Goal: Information Seeking & Learning: Learn about a topic

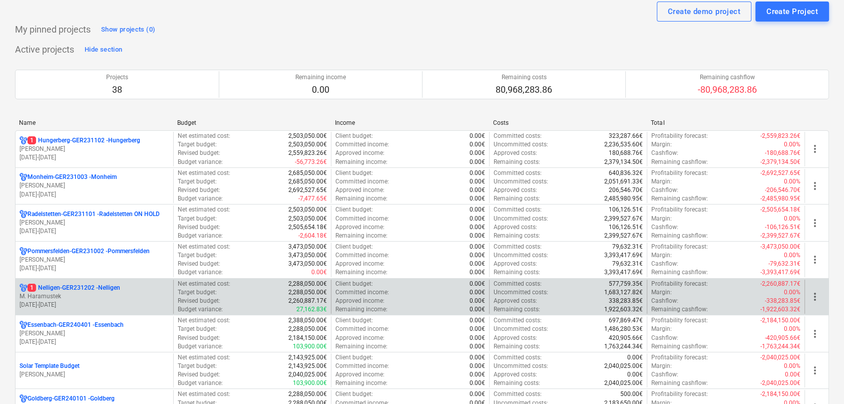
scroll to position [50, 0]
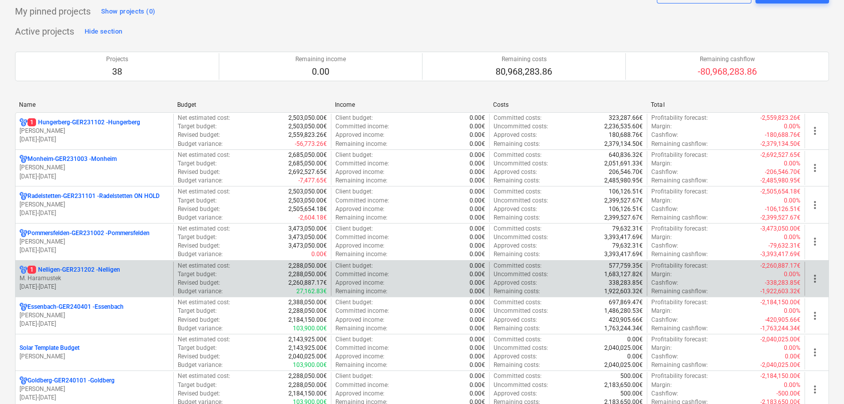
click at [86, 275] on p "M. Haramustek" at bounding box center [95, 278] width 150 height 9
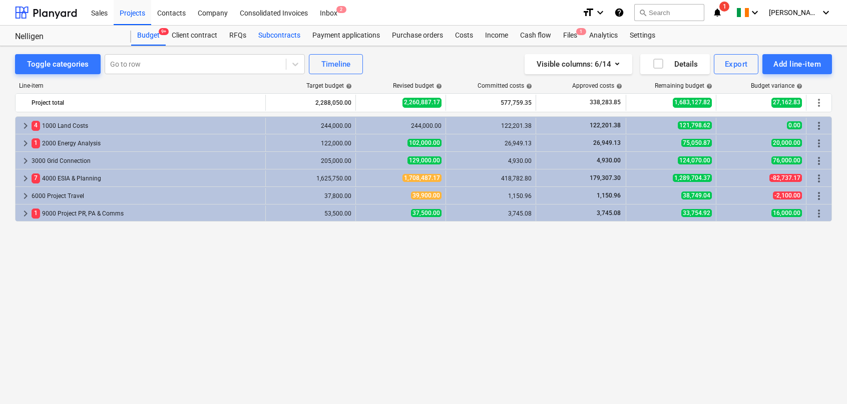
click at [274, 38] on div "Subcontracts" at bounding box center [279, 36] width 54 height 20
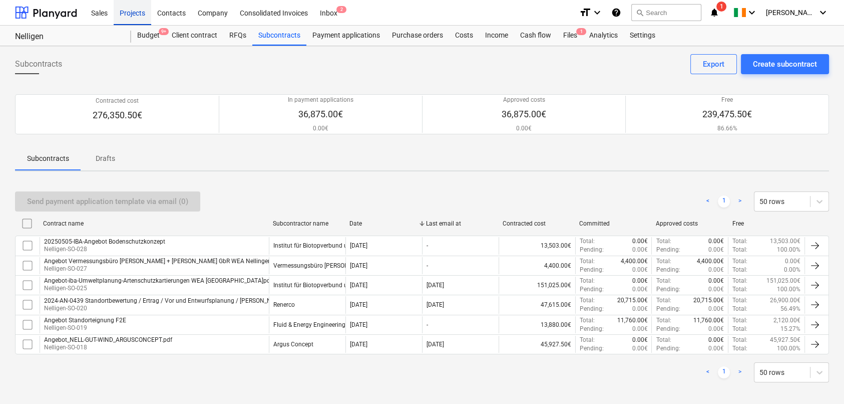
drag, startPoint x: 132, startPoint y: 12, endPoint x: 133, endPoint y: 20, distance: 7.6
click at [132, 12] on div "Projects" at bounding box center [133, 12] width 38 height 26
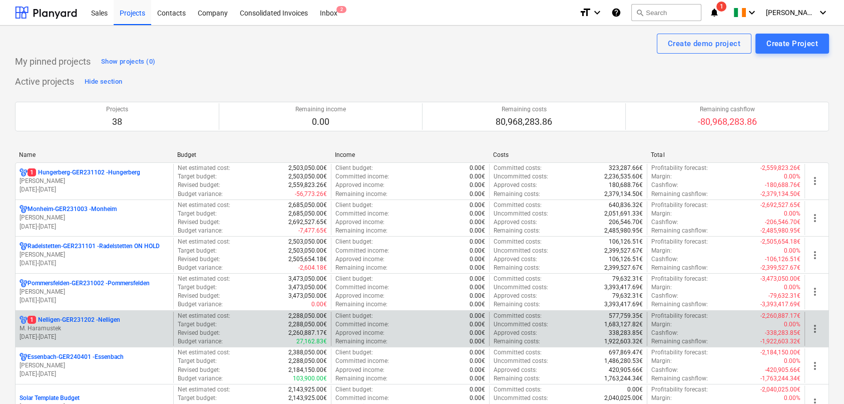
click at [73, 318] on p "1 Nelligen-GER231202 - Nelligen" at bounding box center [74, 319] width 93 height 9
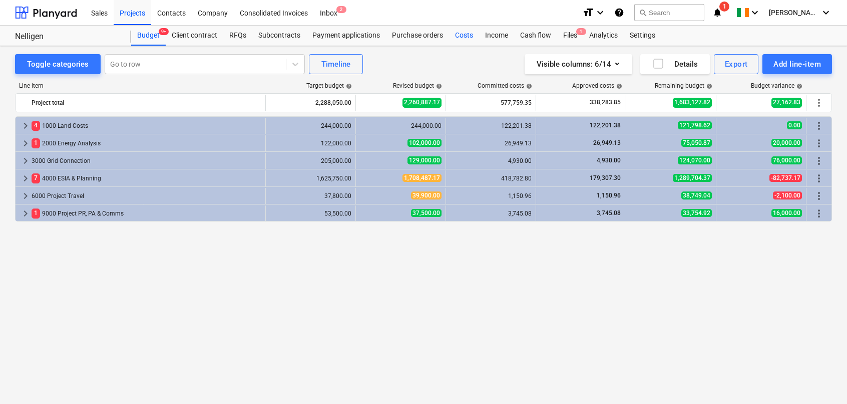
click at [468, 37] on div "Costs" at bounding box center [464, 36] width 30 height 20
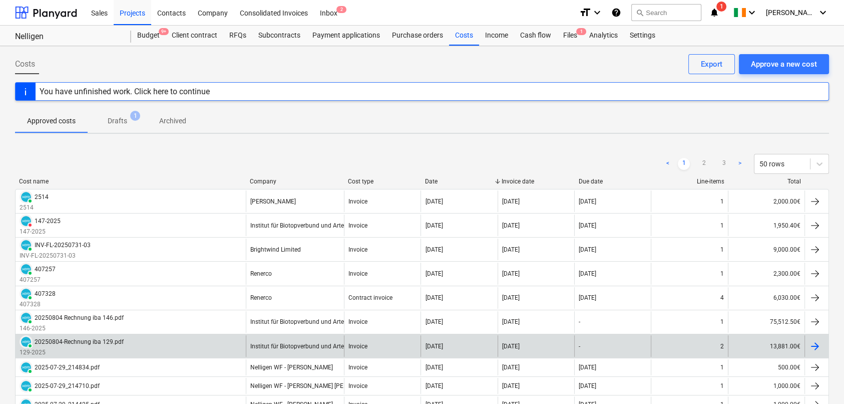
click at [150, 344] on div "PAID 20250804-Rechnung iba 129.pdf 129-2025" at bounding box center [131, 346] width 230 height 22
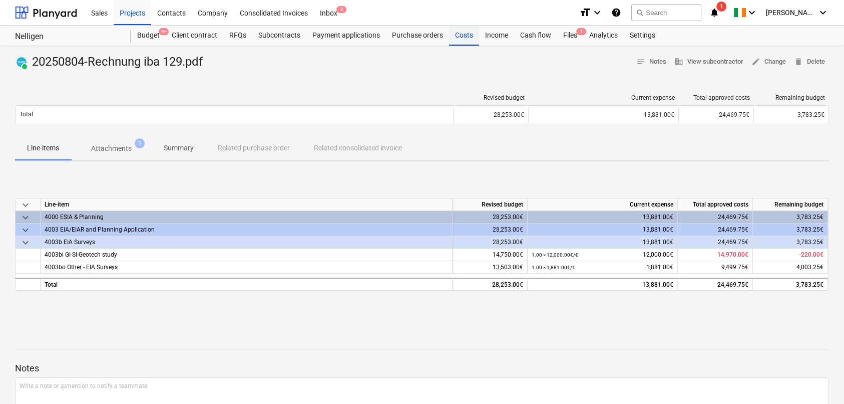
click at [462, 38] on div "Costs" at bounding box center [464, 36] width 30 height 20
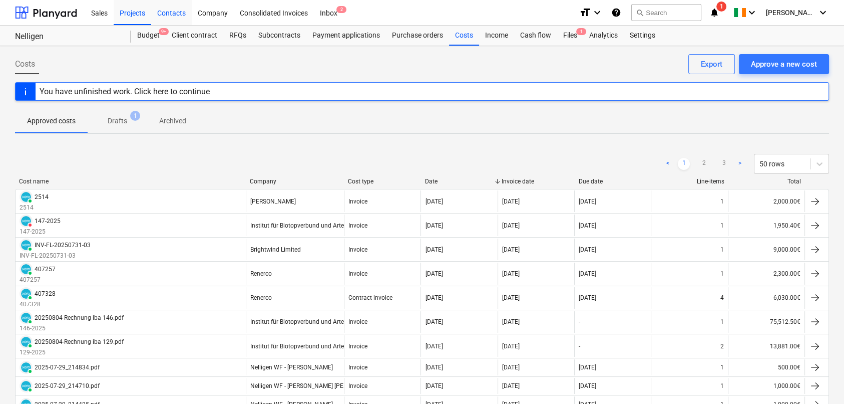
click at [169, 14] on div "Contacts" at bounding box center [171, 12] width 41 height 26
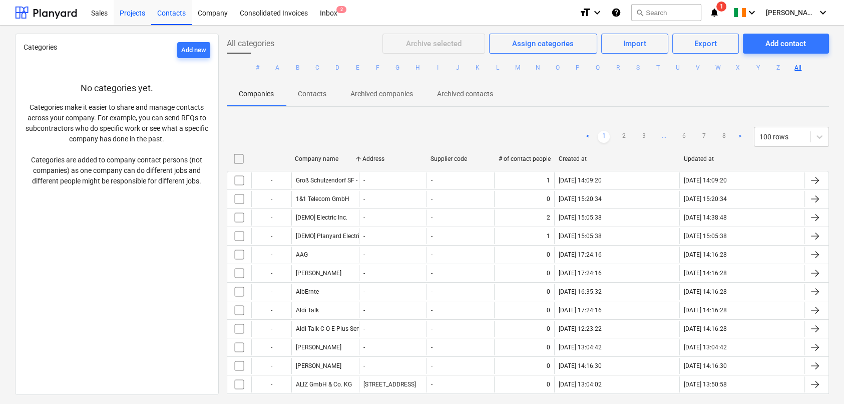
click at [138, 14] on div "Projects" at bounding box center [133, 12] width 38 height 26
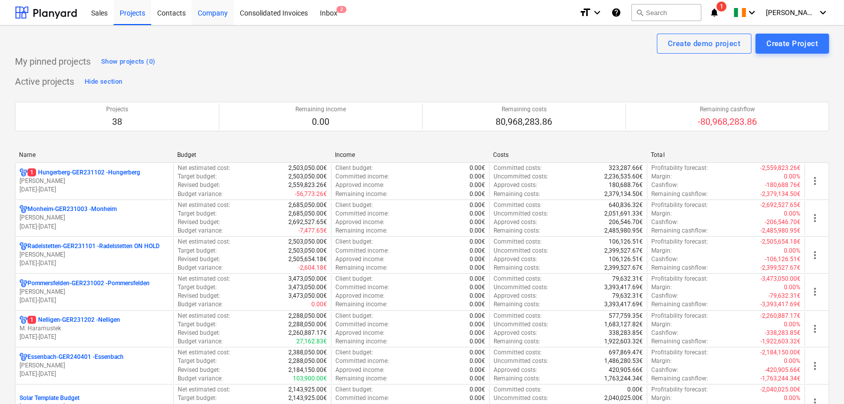
click at [212, 14] on div "Company" at bounding box center [213, 12] width 42 height 26
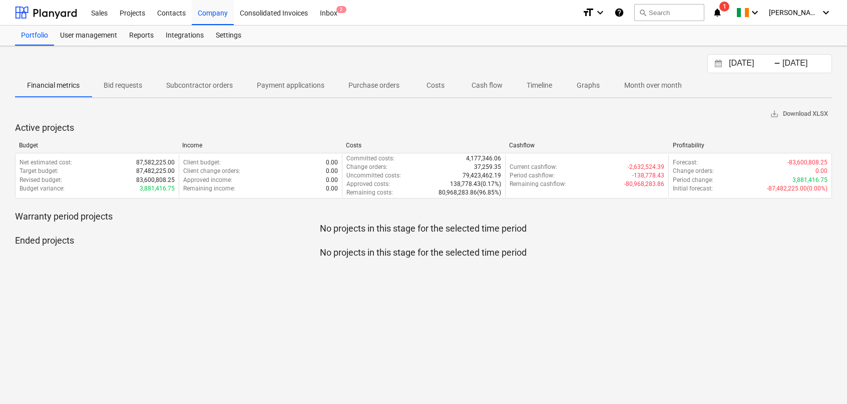
click at [479, 83] on p "Cash flow" at bounding box center [487, 85] width 31 height 11
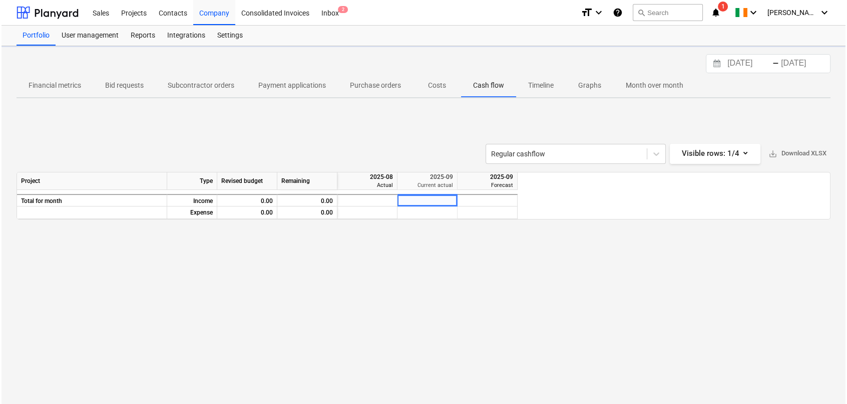
scroll to position [0, 1441]
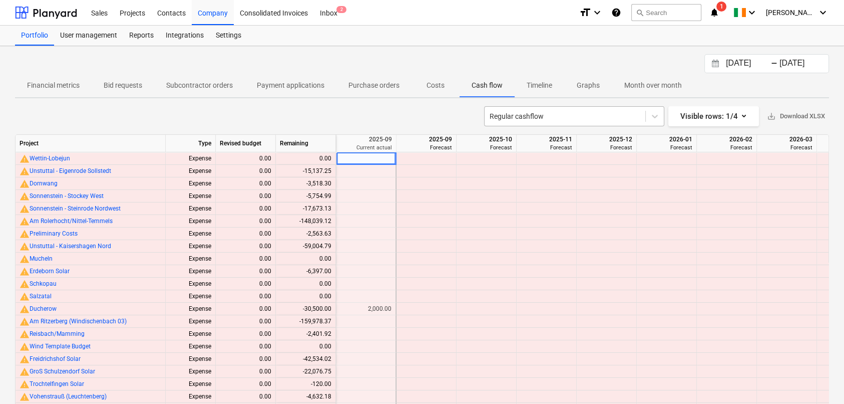
click at [554, 120] on div at bounding box center [565, 116] width 151 height 10
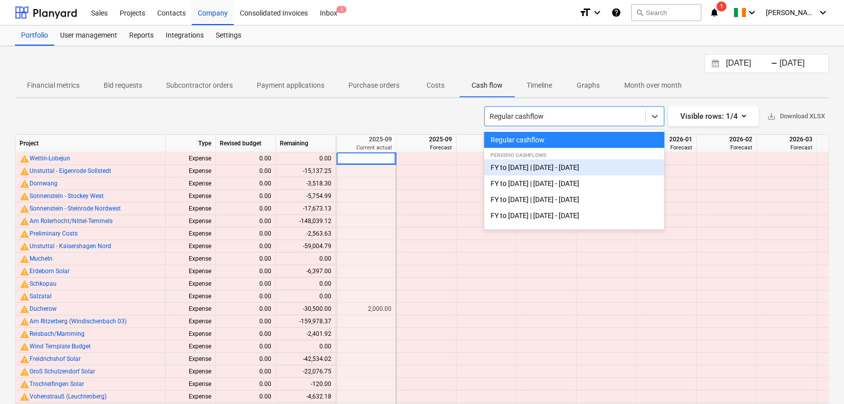
click at [527, 167] on div "FY to [DATE] | [DATE] - [DATE]" at bounding box center [574, 167] width 180 height 16
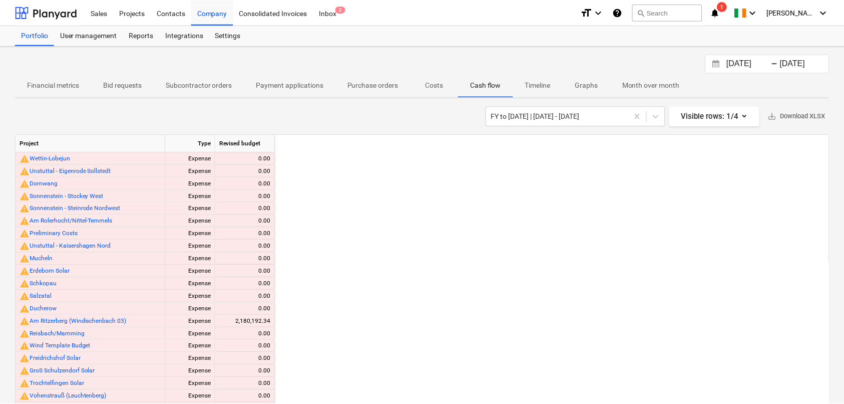
scroll to position [0, 901]
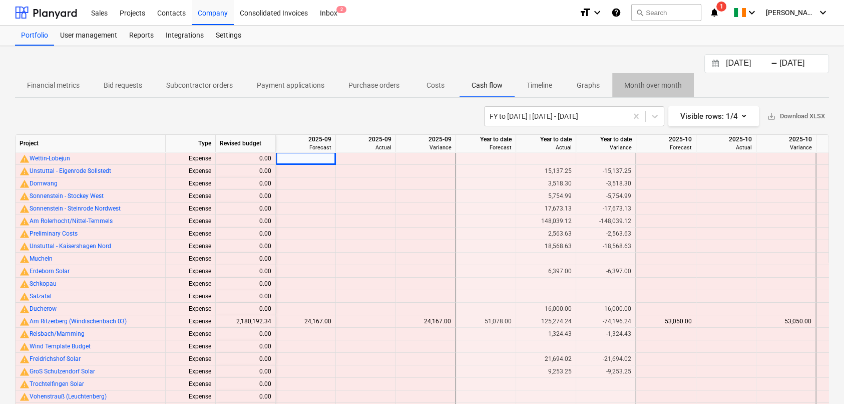
click at [652, 86] on p "Month over month" at bounding box center [653, 85] width 58 height 11
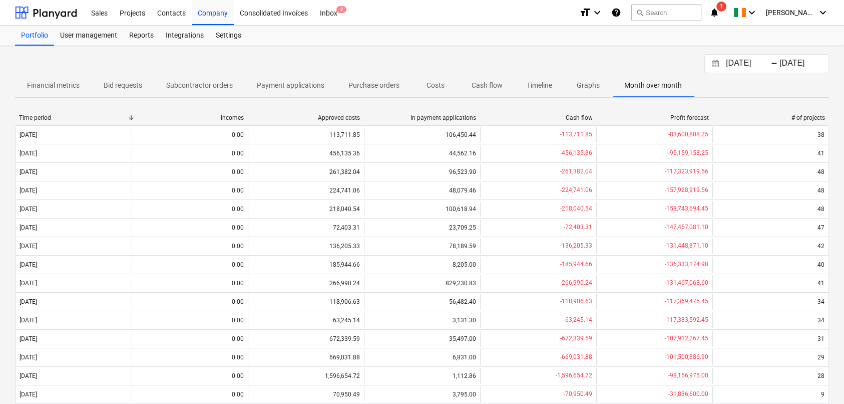
click at [433, 86] on p "Costs" at bounding box center [436, 85] width 24 height 11
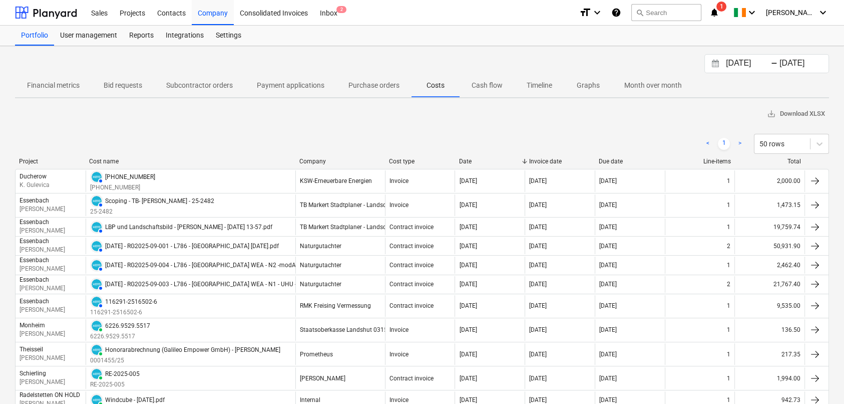
click at [748, 66] on input "[DATE]" at bounding box center [749, 64] width 51 height 14
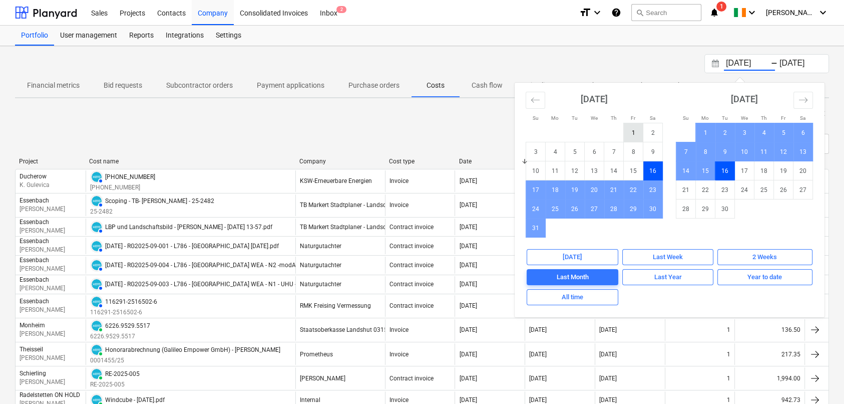
click at [633, 132] on td "1" at bounding box center [634, 132] width 20 height 19
type input "[DATE]"
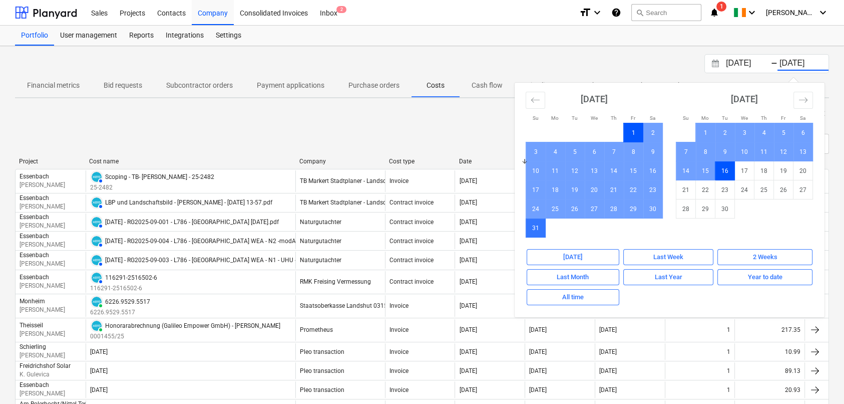
click at [537, 229] on td "31" at bounding box center [536, 227] width 20 height 19
type input "[DATE]"
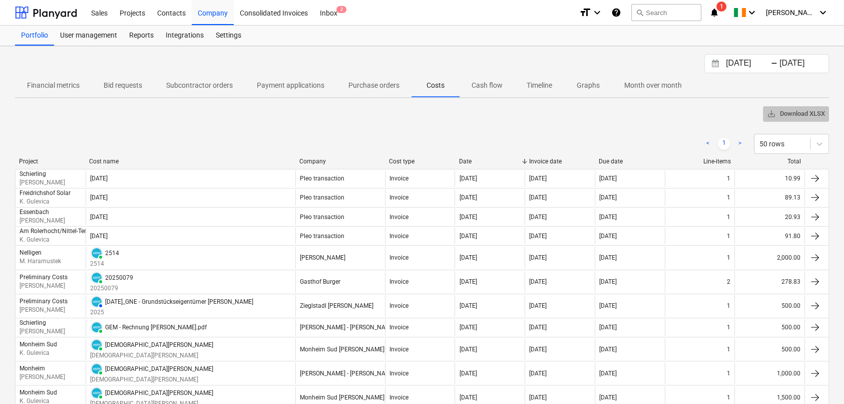
click at [801, 114] on span "save_alt Download XLSX" at bounding box center [796, 114] width 58 height 12
click at [264, 132] on div "< 1 > 50 rows" at bounding box center [422, 144] width 814 height 28
click at [215, 14] on div "Company" at bounding box center [213, 12] width 42 height 26
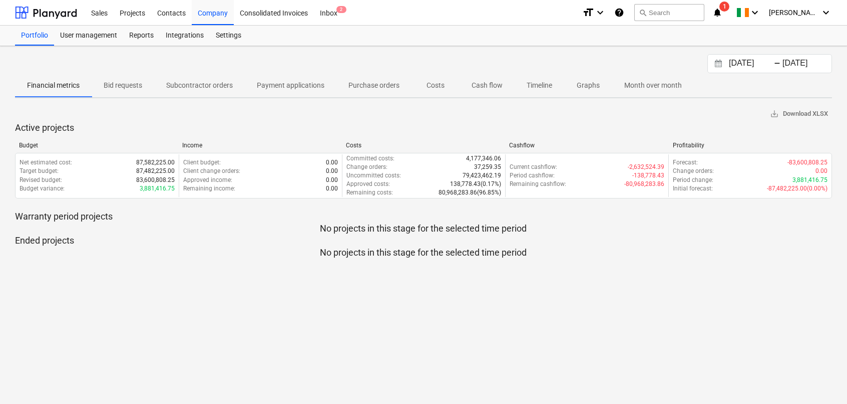
click at [436, 83] on p "Costs" at bounding box center [436, 85] width 24 height 11
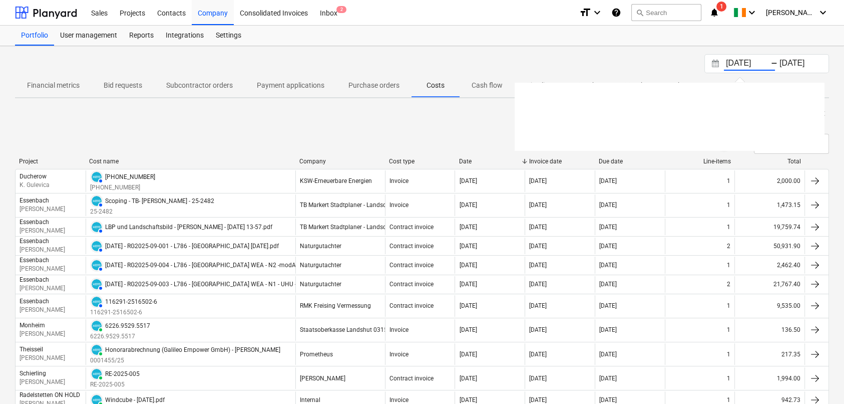
click at [753, 63] on input "[DATE]" at bounding box center [749, 64] width 51 height 14
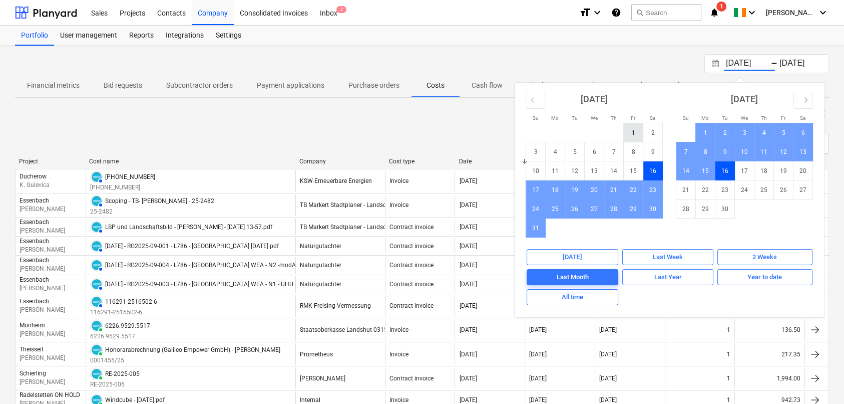
click at [636, 131] on td "1" at bounding box center [634, 132] width 20 height 19
type input "[DATE]"
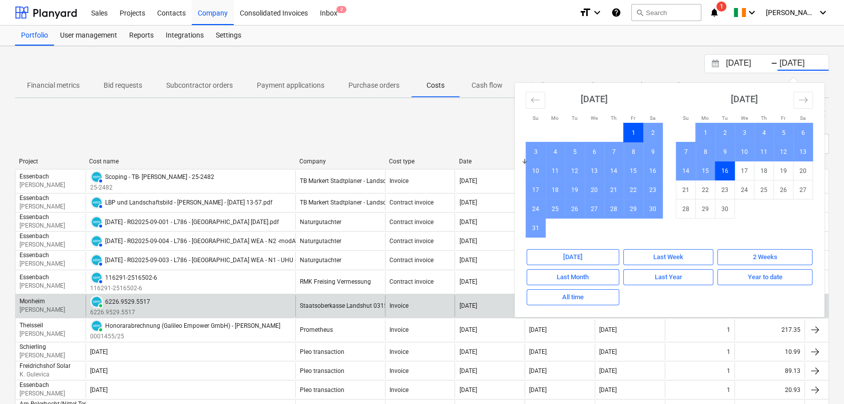
drag, startPoint x: 537, startPoint y: 230, endPoint x: 616, endPoint y: 294, distance: 101.4
click at [537, 230] on td "31" at bounding box center [536, 227] width 20 height 19
type input "[DATE]"
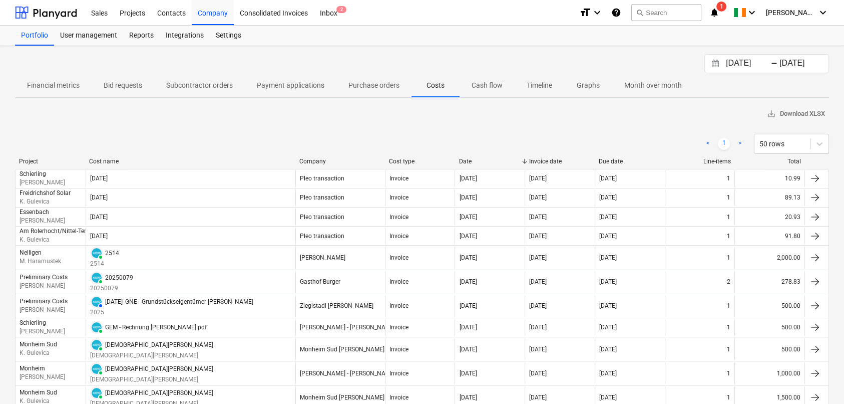
click at [792, 160] on div "Total" at bounding box center [770, 161] width 62 height 7
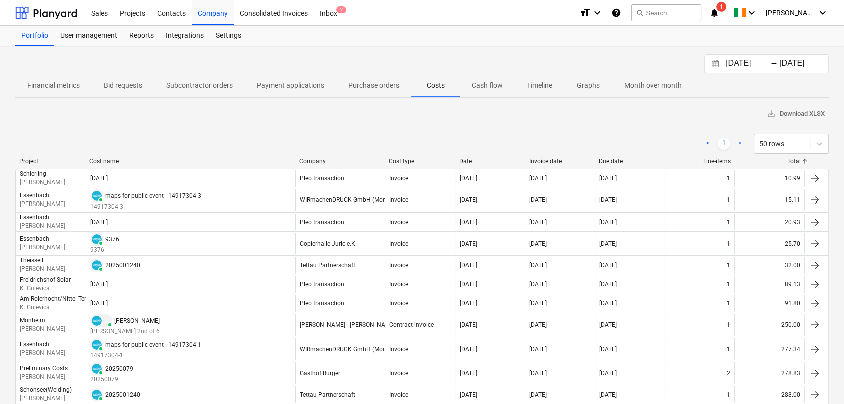
click at [792, 161] on div "Total" at bounding box center [770, 161] width 62 height 7
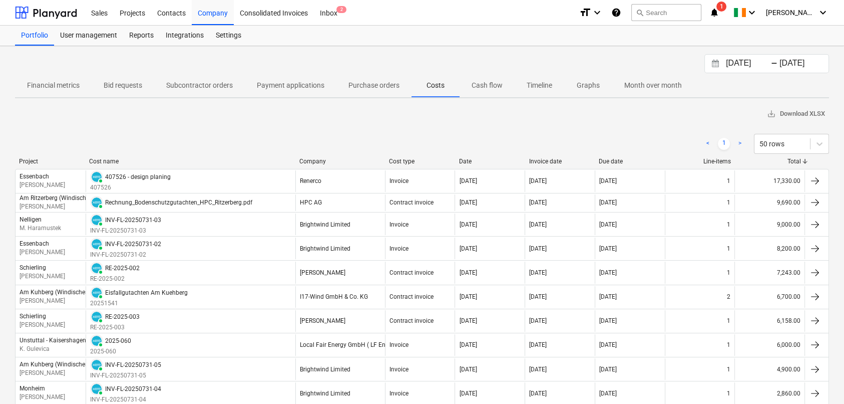
click at [747, 61] on input "[DATE]" at bounding box center [749, 64] width 51 height 14
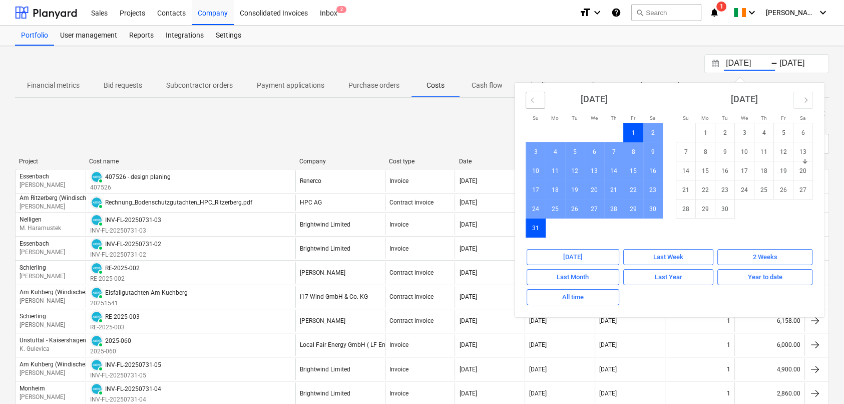
click at [535, 99] on icon "Move backward to switch to the previous month." at bounding box center [536, 100] width 10 height 10
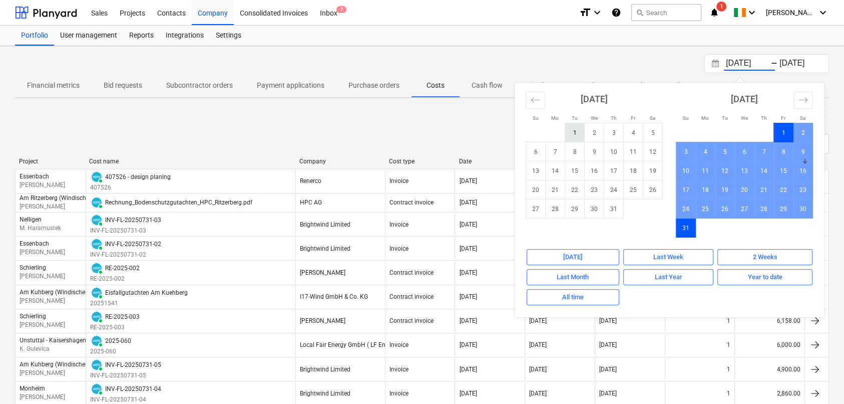
click at [573, 125] on td "1" at bounding box center [575, 132] width 20 height 19
type input "[DATE]"
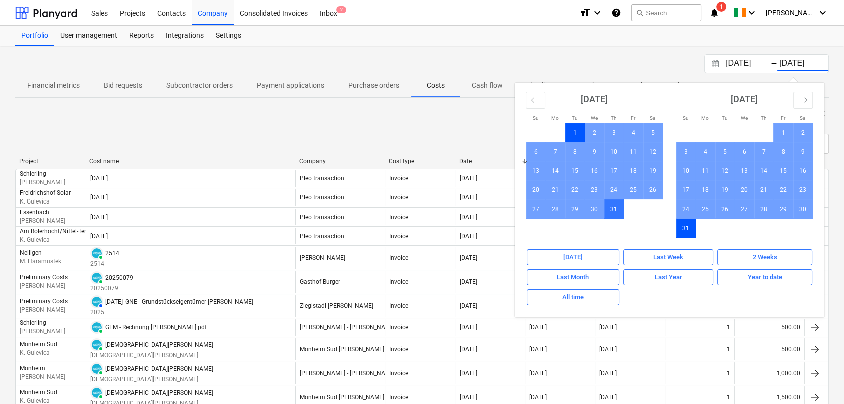
click at [614, 212] on td "31" at bounding box center [614, 208] width 20 height 19
type input "[DATE]"
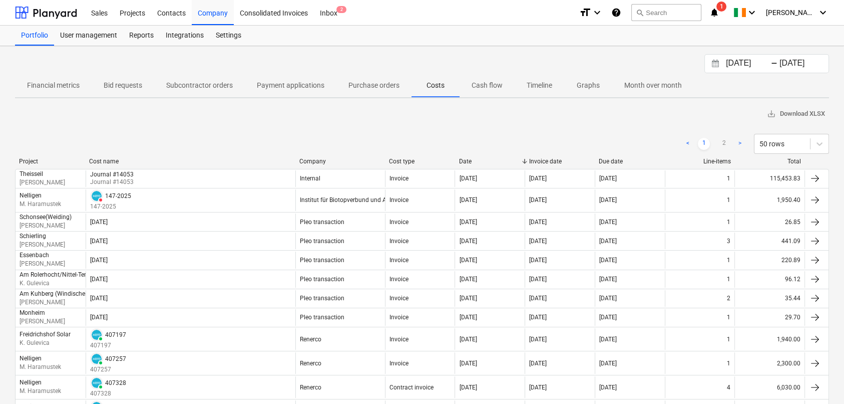
click at [787, 160] on div "Total" at bounding box center [770, 161] width 62 height 7
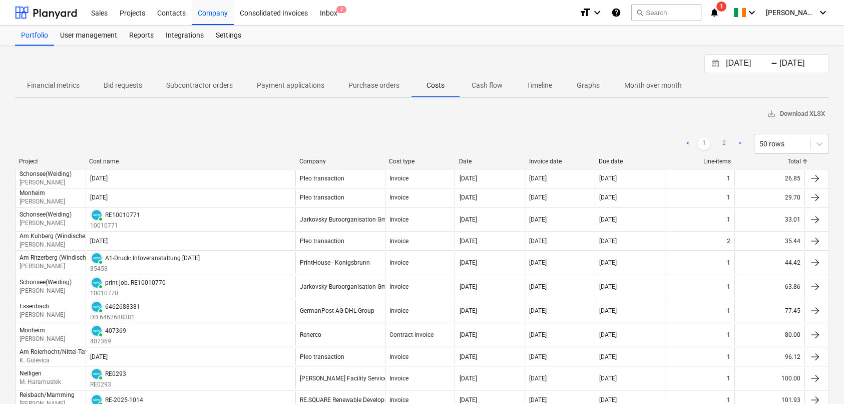
click at [788, 159] on div "Total" at bounding box center [770, 161] width 62 height 7
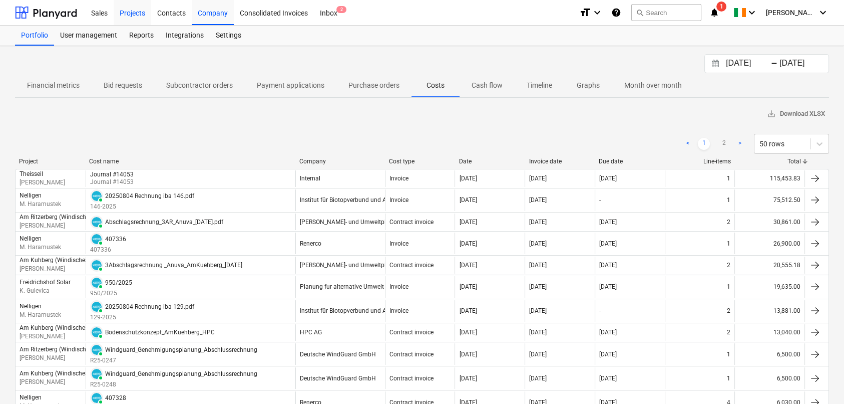
drag, startPoint x: 173, startPoint y: 16, endPoint x: 123, endPoint y: 13, distance: 50.2
click at [173, 16] on div "Contacts" at bounding box center [171, 12] width 41 height 26
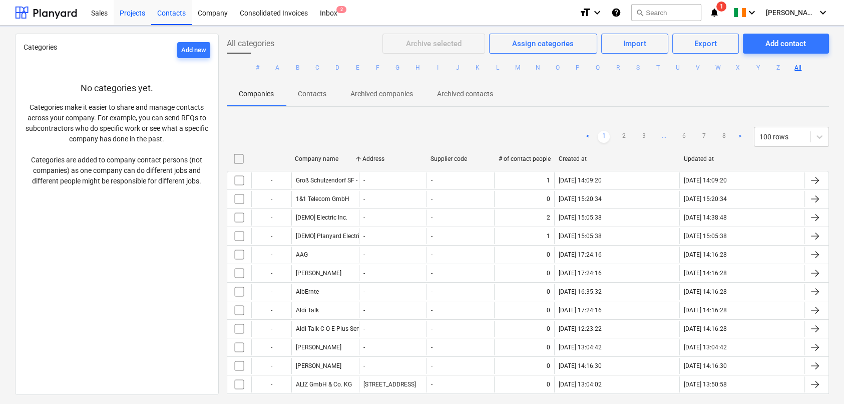
click at [119, 12] on div "Projects" at bounding box center [133, 12] width 38 height 26
click at [134, 13] on div "Projects" at bounding box center [133, 12] width 38 height 26
click at [136, 15] on div "Projects" at bounding box center [133, 12] width 38 height 26
click at [138, 14] on div "Projects" at bounding box center [133, 12] width 38 height 26
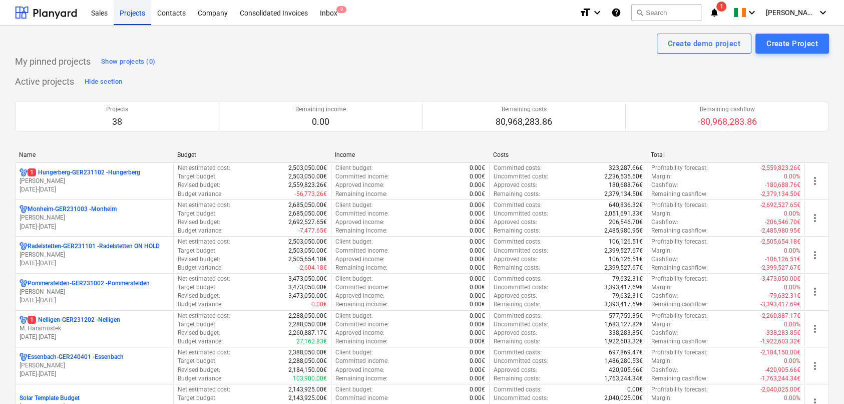
click at [118, 325] on p "M. Haramustek" at bounding box center [95, 328] width 150 height 9
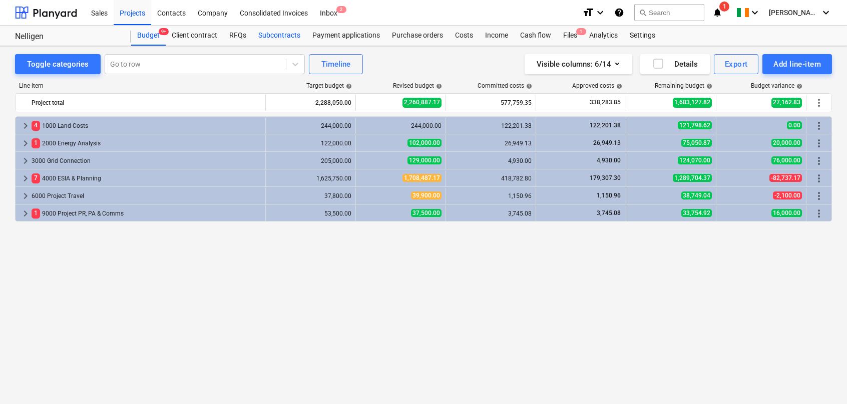
click at [286, 37] on div "Subcontracts" at bounding box center [279, 36] width 54 height 20
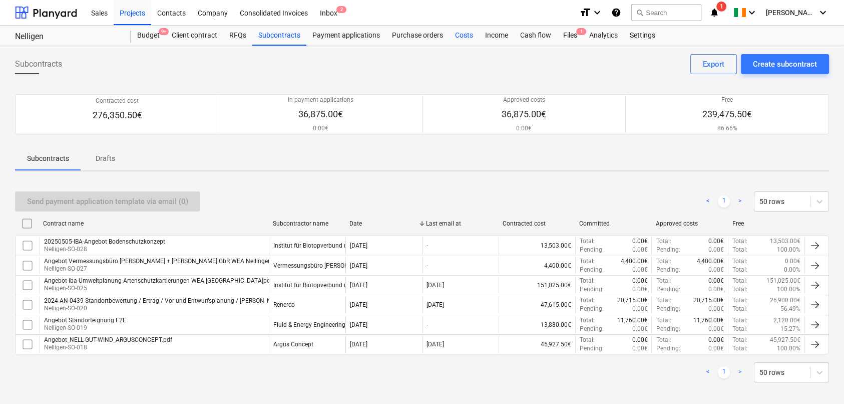
click at [455, 34] on div "Costs" at bounding box center [464, 36] width 30 height 20
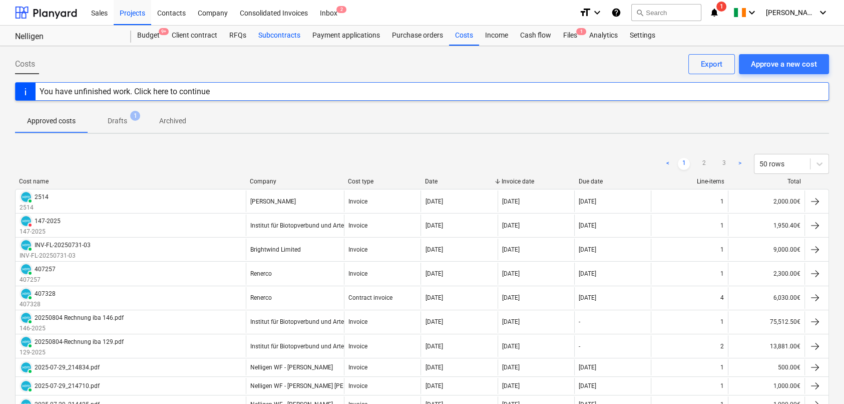
click at [268, 36] on div "Subcontracts" at bounding box center [279, 36] width 54 height 20
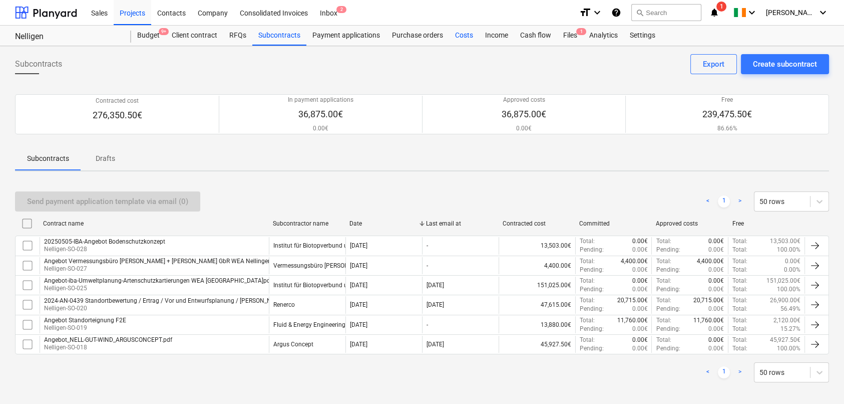
click at [461, 36] on div "Costs" at bounding box center [464, 36] width 30 height 20
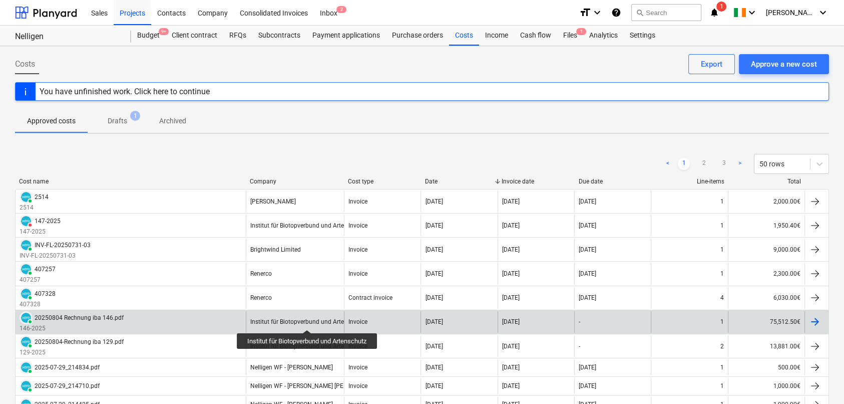
click at [309, 320] on div "Institut für Biotopverbund und Artenschutz" at bounding box center [307, 321] width 115 height 7
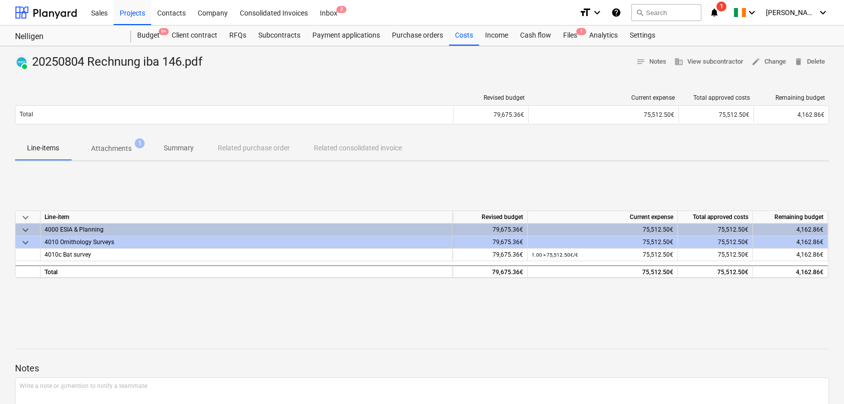
click at [172, 148] on p "Summary" at bounding box center [179, 148] width 30 height 11
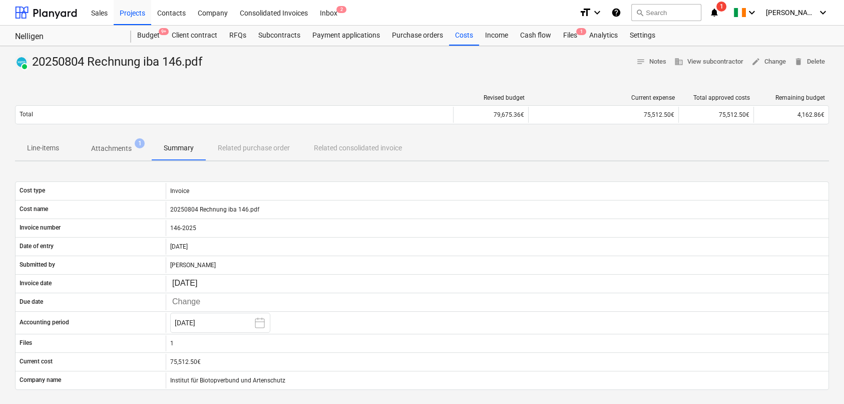
click at [44, 147] on p "Line-items" at bounding box center [43, 148] width 32 height 11
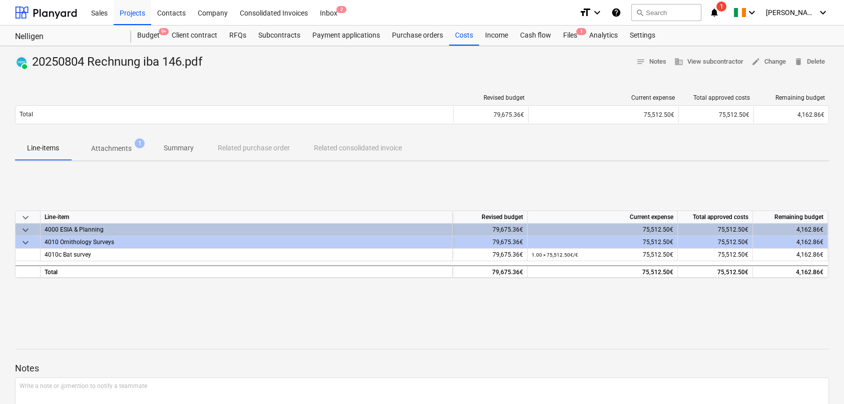
click at [174, 148] on p "Summary" at bounding box center [179, 148] width 30 height 11
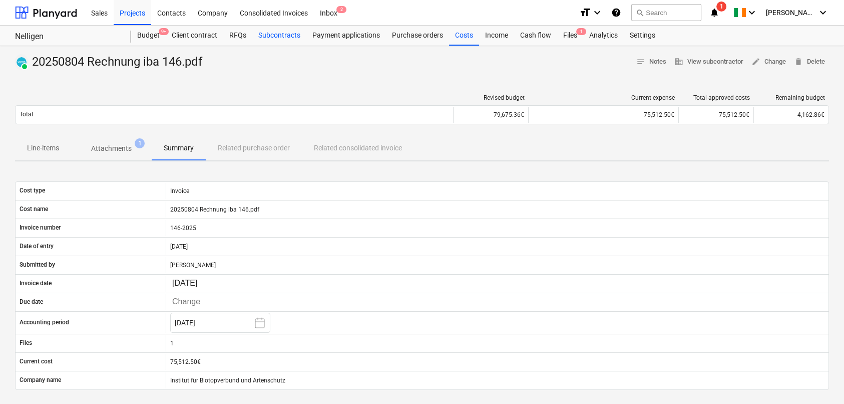
click at [268, 34] on div "Subcontracts" at bounding box center [279, 36] width 54 height 20
